Goal: Task Accomplishment & Management: Manage account settings

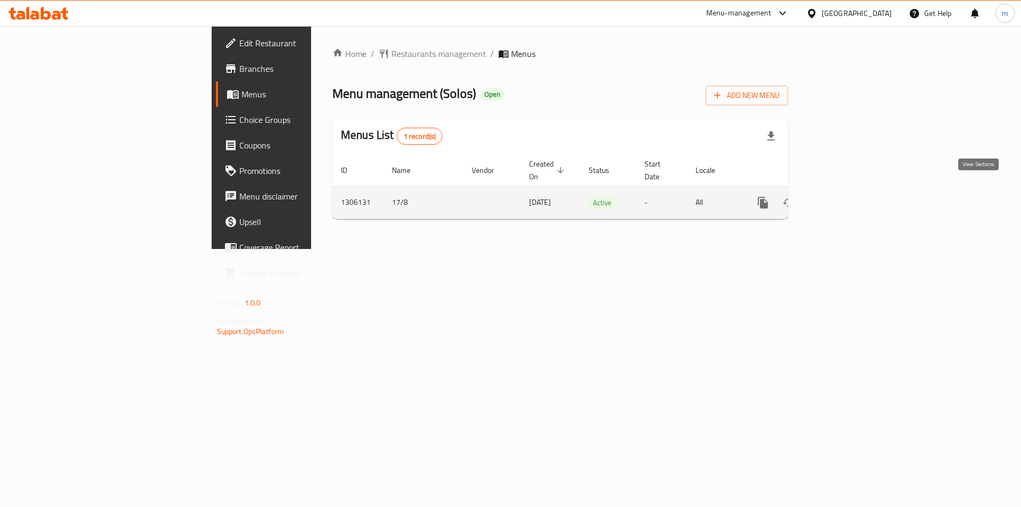
click at [846, 196] on icon "enhanced table" at bounding box center [839, 202] width 13 height 13
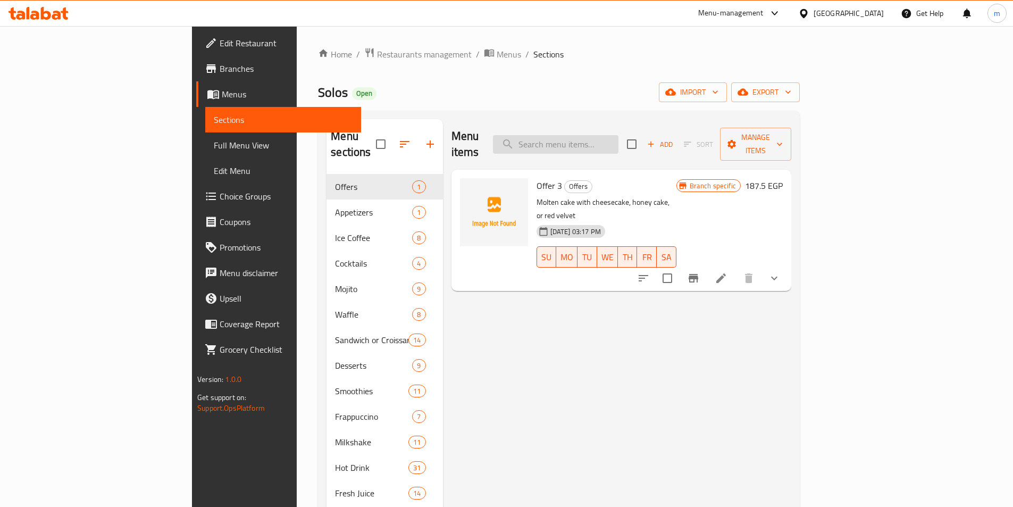
click at [618, 140] on input "search" at bounding box center [555, 144] width 125 height 19
paste input "Red Velvet"
type input "Red Velvet"
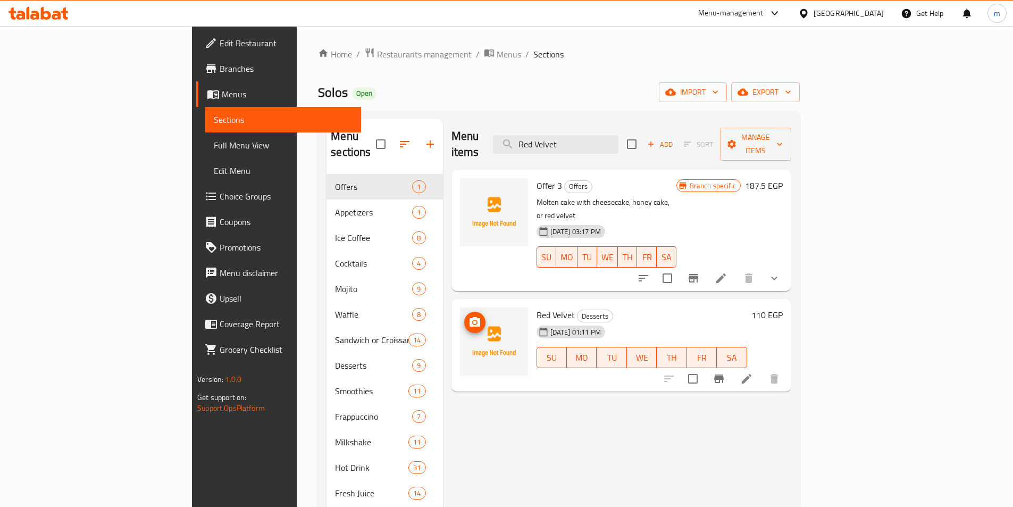
click at [460, 320] on img at bounding box center [494, 341] width 68 height 68
click at [753, 372] on icon at bounding box center [746, 378] width 13 height 13
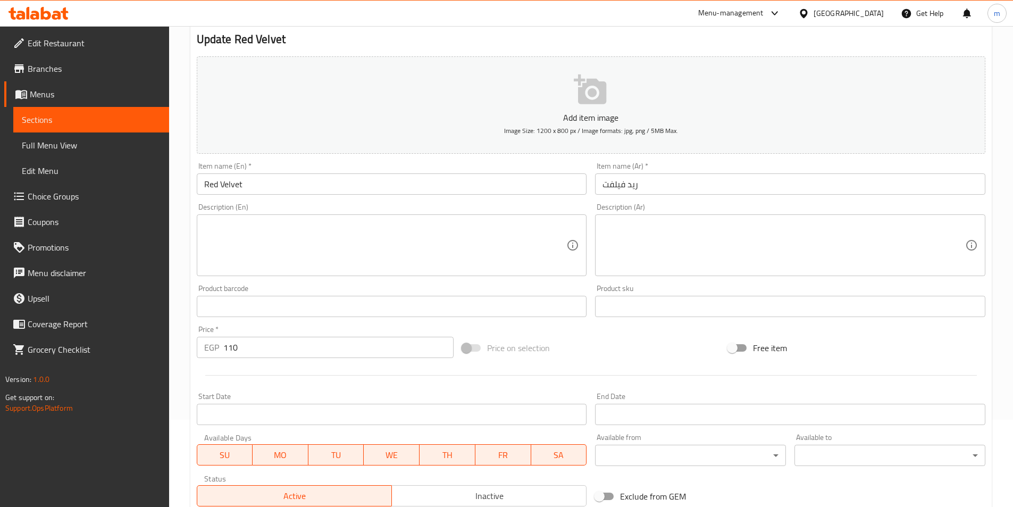
scroll to position [85, 0]
click at [679, 231] on textarea at bounding box center [783, 247] width 363 height 51
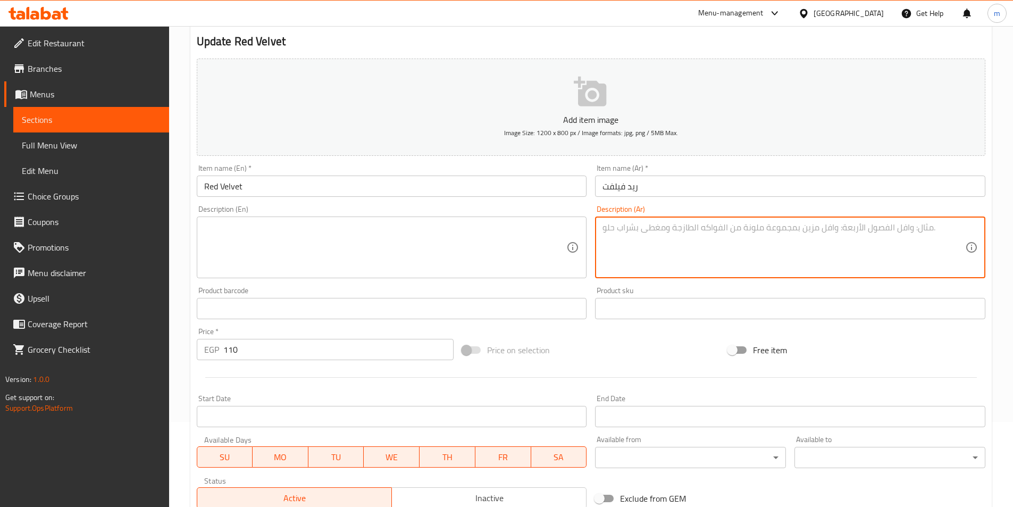
click at [382, 263] on textarea at bounding box center [385, 247] width 363 height 51
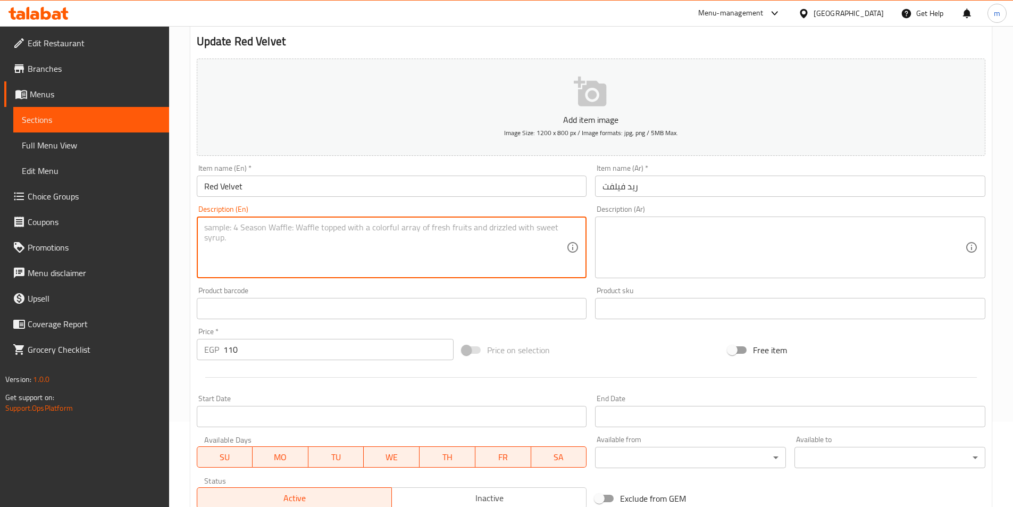
click at [646, 261] on textarea at bounding box center [783, 247] width 363 height 51
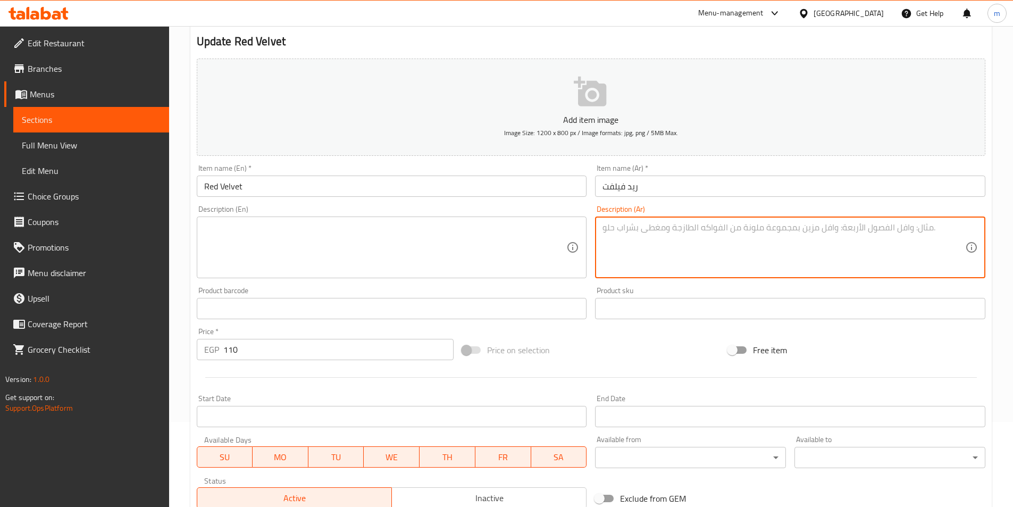
click at [866, 112] on button "Add item image Image Size: 1200 x 800 px / Image formats: jpg, png / 5MB Max." at bounding box center [591, 106] width 789 height 97
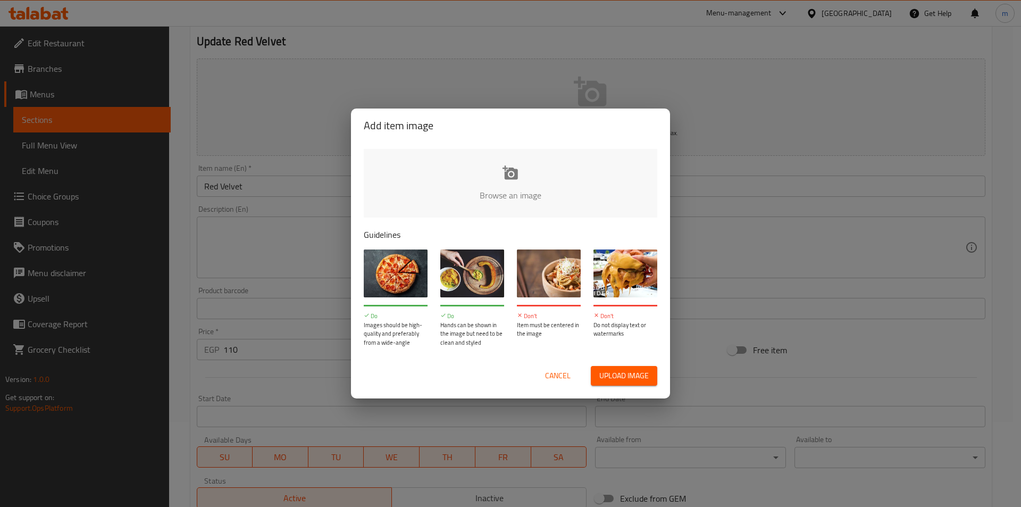
click at [536, 375] on div "Cancel Upload image" at bounding box center [511, 376] width 294 height 20
click at [545, 376] on span "Cancel" at bounding box center [558, 375] width 26 height 13
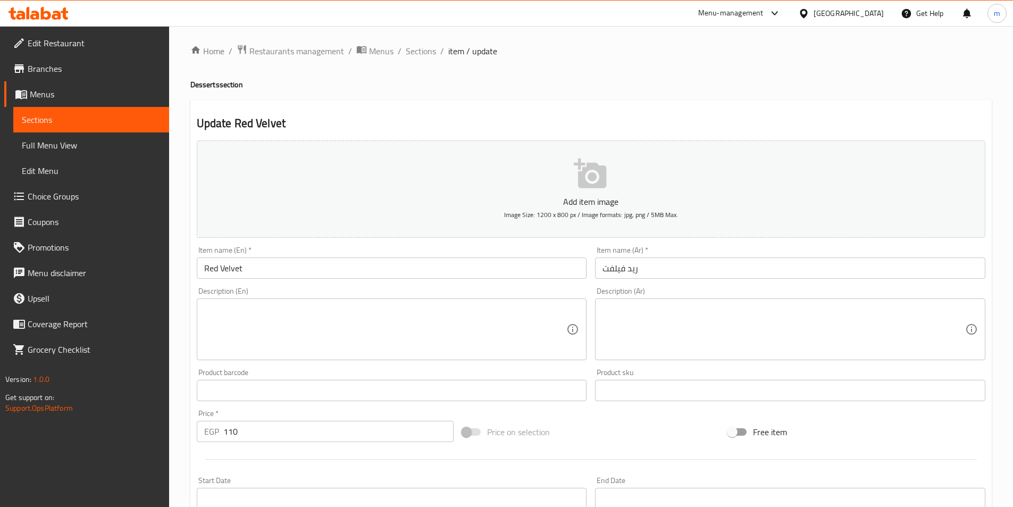
scroll to position [0, 0]
click at [288, 58] on span "Restaurants management" at bounding box center [296, 54] width 95 height 13
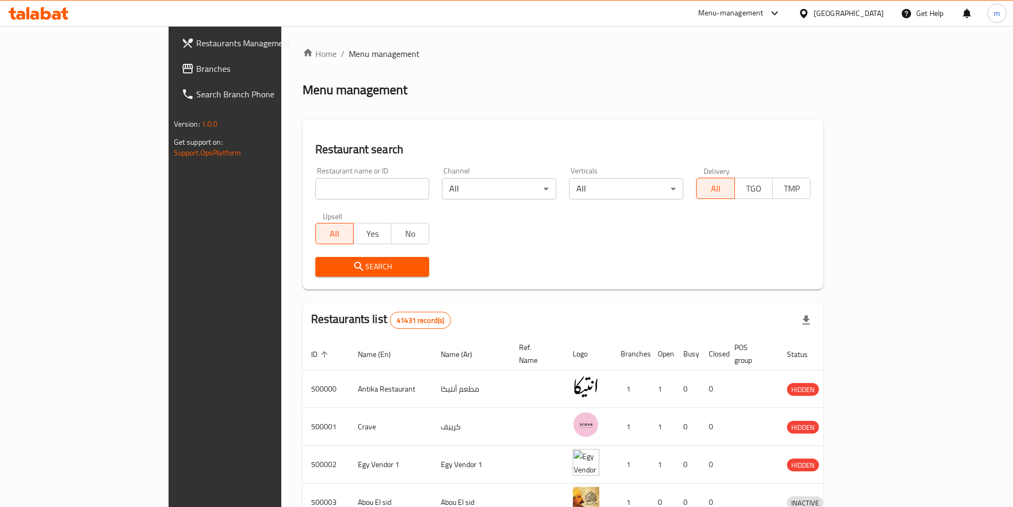
click at [196, 68] on span "Branches" at bounding box center [262, 68] width 133 height 13
